Goal: Transaction & Acquisition: Purchase product/service

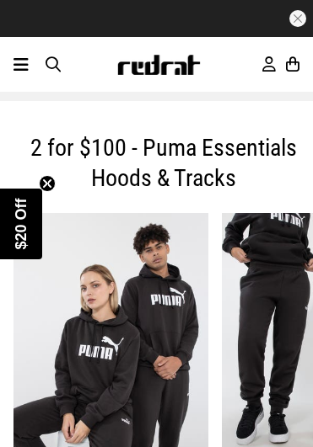
scroll to position [511, 0]
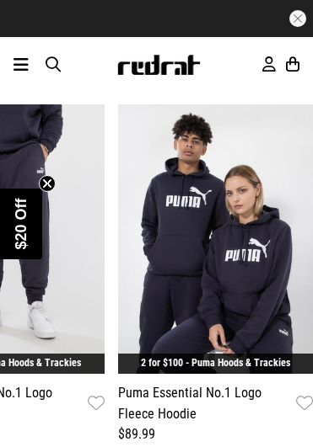
click at [14, 61] on icon at bounding box center [20, 65] width 15 height 20
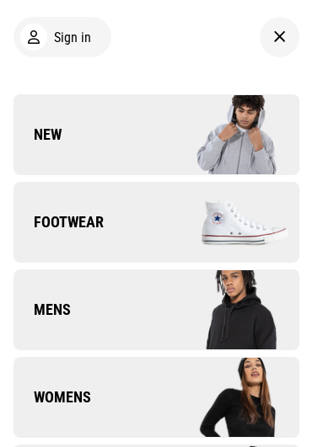
click at [201, 373] on img at bounding box center [228, 397] width 143 height 79
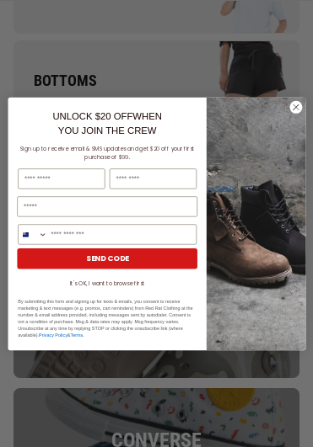
click at [298, 104] on circle "Close dialog" at bounding box center [295, 106] width 13 height 13
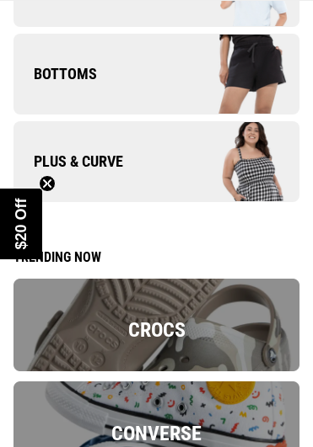
scroll to position [250, 0]
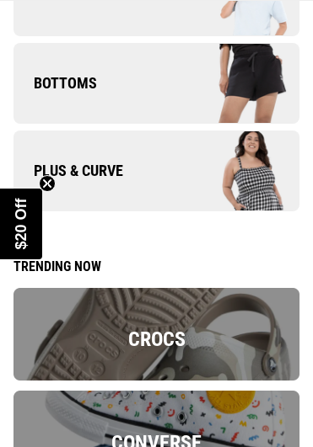
click at [46, 185] on circle "Close teaser" at bounding box center [48, 183] width 16 height 16
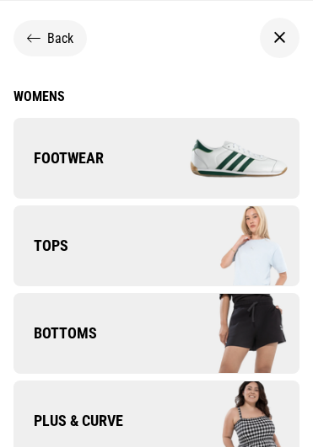
scroll to position [0, 0]
click at [38, 31] on icon at bounding box center [33, 38] width 13 height 16
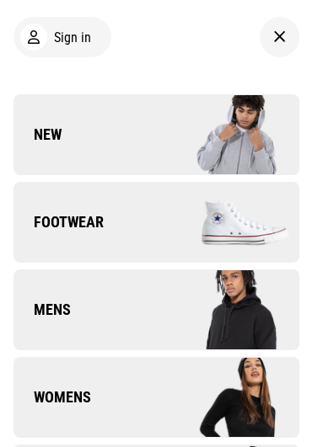
click at [224, 411] on img at bounding box center [228, 397] width 143 height 79
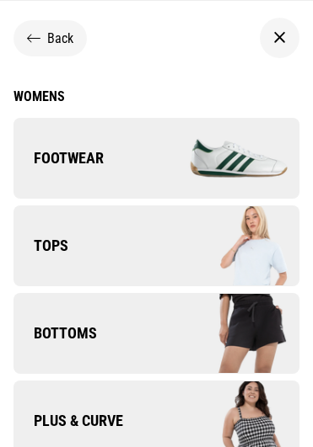
click at [45, 103] on div "Womens" at bounding box center [156, 96] width 286 height 16
click at [69, 36] on span "Back" at bounding box center [60, 38] width 26 height 16
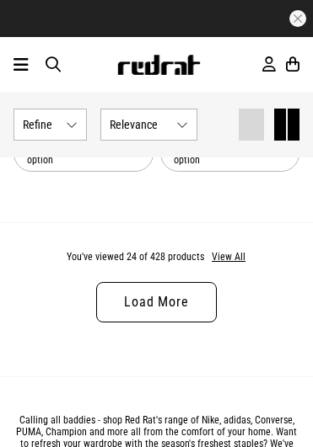
scroll to position [4389, 0]
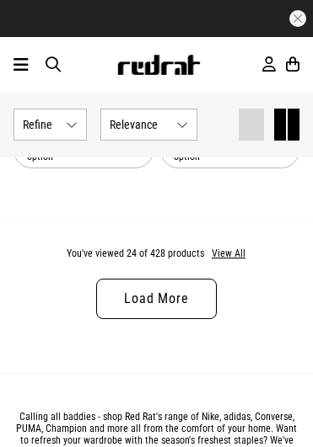
click at [195, 285] on link "Load More" at bounding box center [156, 299] width 120 height 40
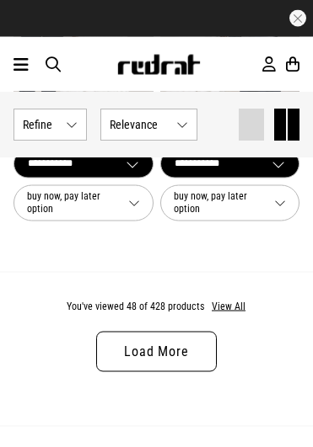
click at [215, 332] on link "Load More" at bounding box center [156, 352] width 120 height 40
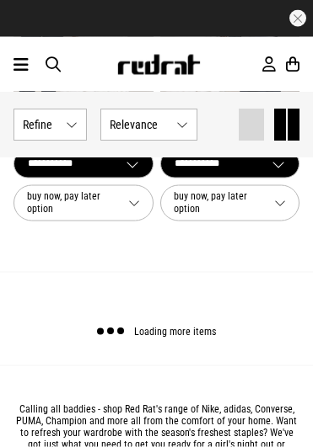
scroll to position [8619, 0]
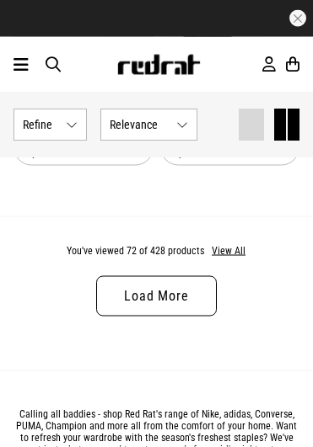
scroll to position [12938, 0]
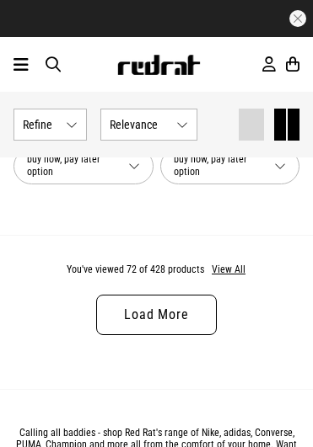
click at [196, 295] on link "Load More" at bounding box center [156, 315] width 120 height 40
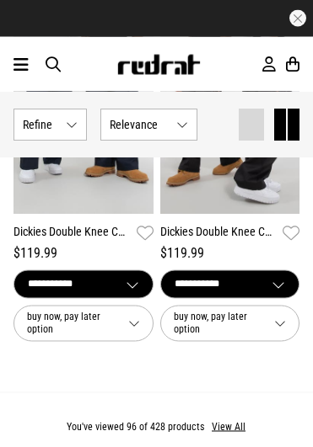
scroll to position [17106, 0]
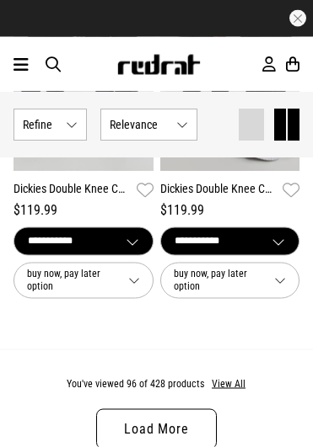
click at [184, 409] on link "Load More" at bounding box center [156, 429] width 120 height 40
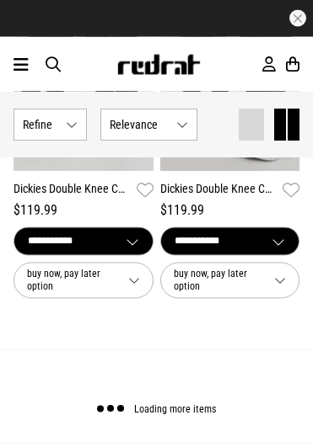
scroll to position [17107, 0]
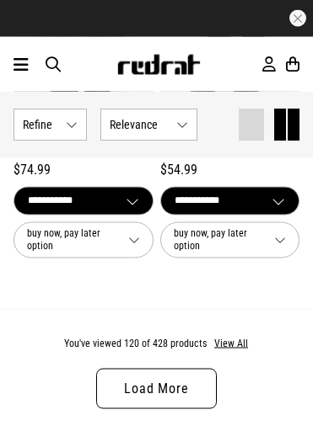
scroll to position [21430, 0]
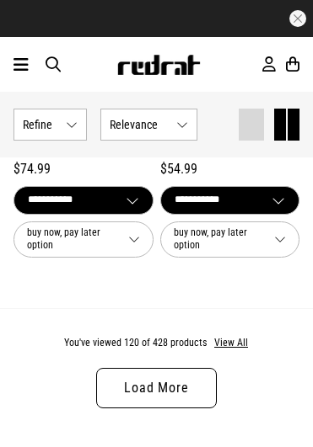
click at [186, 368] on link "Load More" at bounding box center [156, 388] width 120 height 40
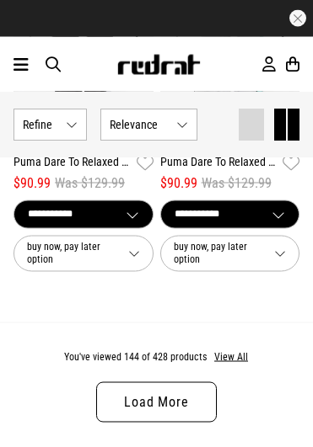
scroll to position [25695, 0]
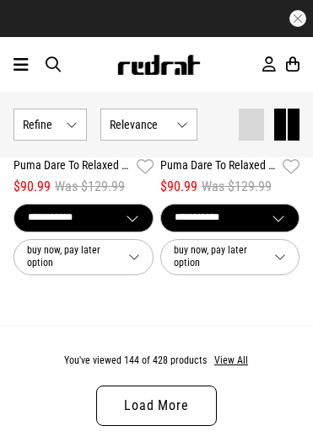
click at [199, 386] on link "Load More" at bounding box center [156, 406] width 120 height 40
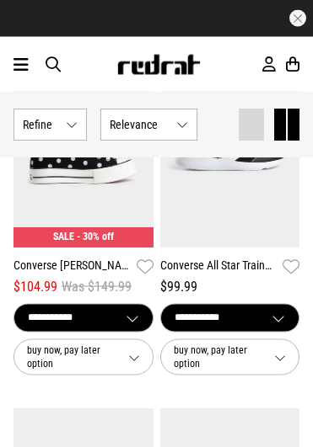
scroll to position [29648, 0]
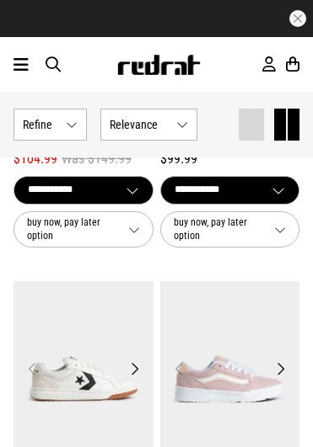
click at [174, 126] on button "Relevance" at bounding box center [148, 125] width 97 height 32
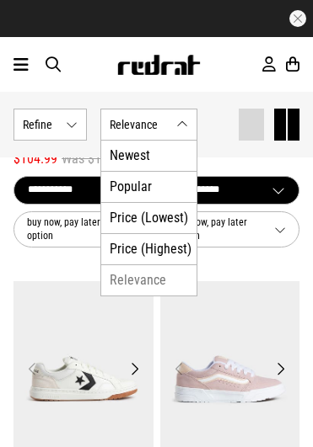
click at [176, 217] on li "Price (Lowest)" at bounding box center [148, 217] width 95 height 31
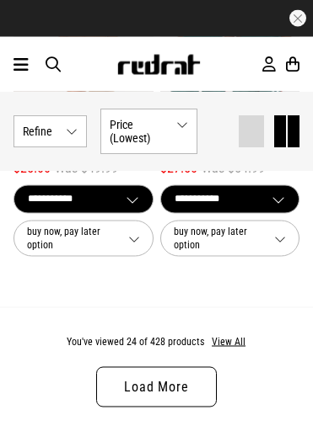
scroll to position [4343, 0]
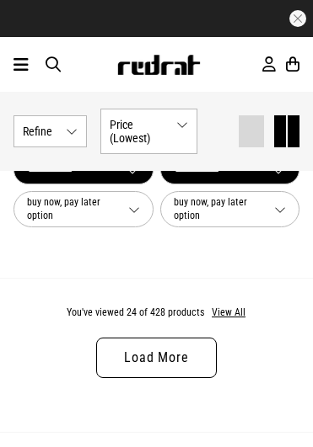
click at [182, 349] on link "Load More" at bounding box center [156, 358] width 120 height 40
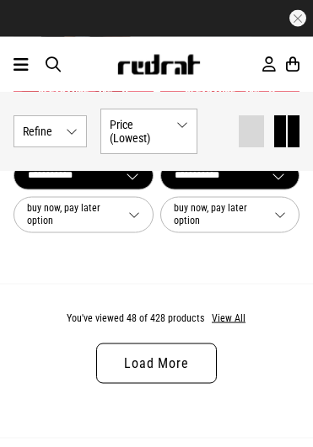
click at [187, 344] on link "Load More" at bounding box center [156, 364] width 120 height 40
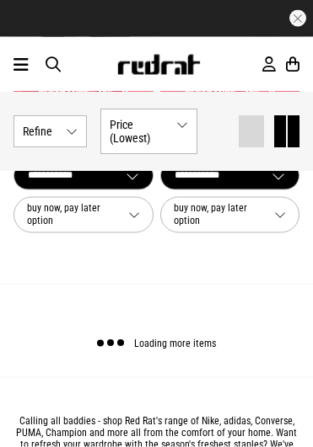
scroll to position [8621, 0]
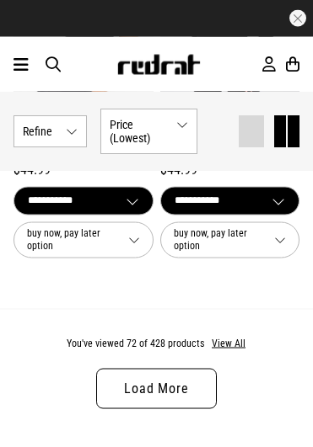
scroll to position [12878, 0]
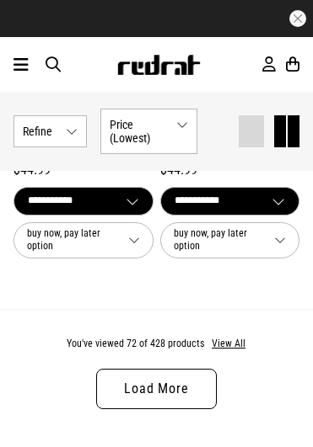
click at [187, 369] on link "Load More" at bounding box center [156, 389] width 120 height 40
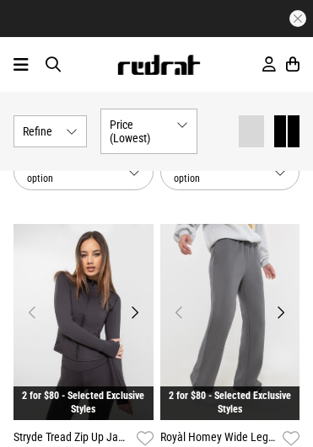
scroll to position [16870, 0]
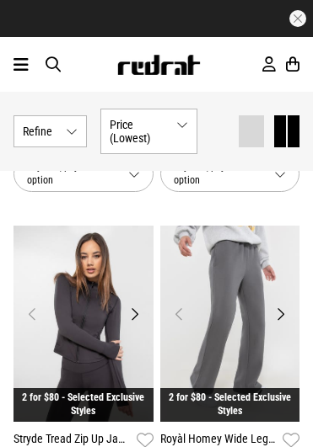
click at [281, 304] on img at bounding box center [230, 323] width 140 height 195
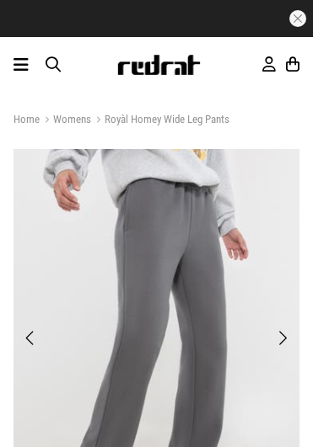
click at [297, 333] on img at bounding box center [156, 346] width 286 height 394
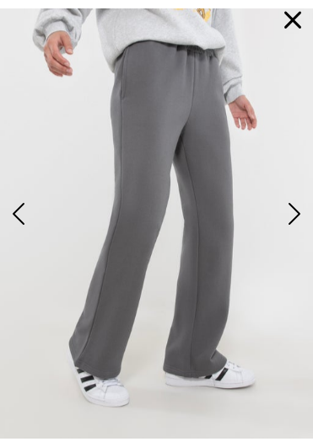
click at [304, 237] on img at bounding box center [156, 223] width 313 height 431
click at [306, 217] on img at bounding box center [156, 223] width 313 height 431
click at [296, 205] on span "Next" at bounding box center [292, 215] width 17 height 32
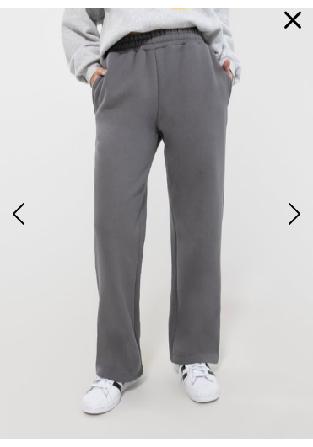
click at [304, 204] on button "Next" at bounding box center [292, 215] width 27 height 34
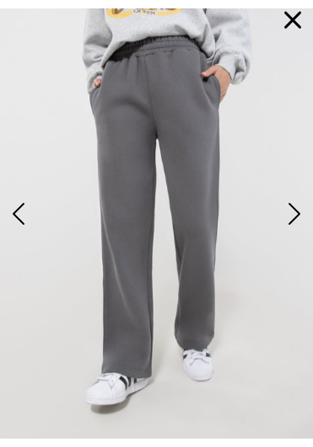
click at [304, 204] on button "Next" at bounding box center [292, 215] width 27 height 34
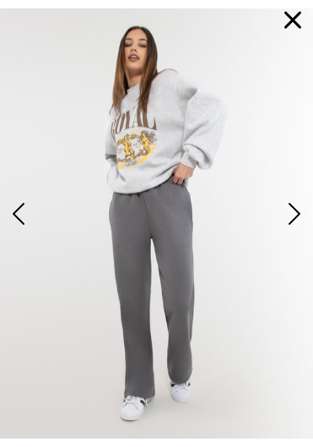
click at [302, 206] on button "Next" at bounding box center [292, 215] width 27 height 34
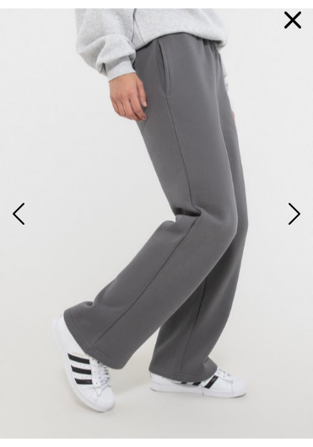
click at [302, 208] on button "Next" at bounding box center [292, 215] width 27 height 34
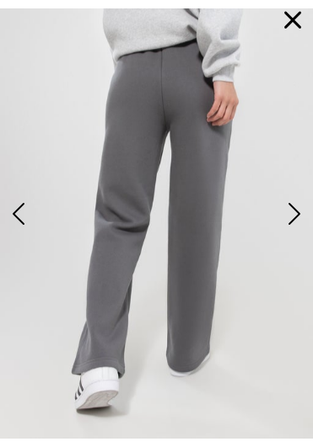
click at [299, 210] on span "Next" at bounding box center [292, 215] width 17 height 32
